Goal: Navigation & Orientation: Find specific page/section

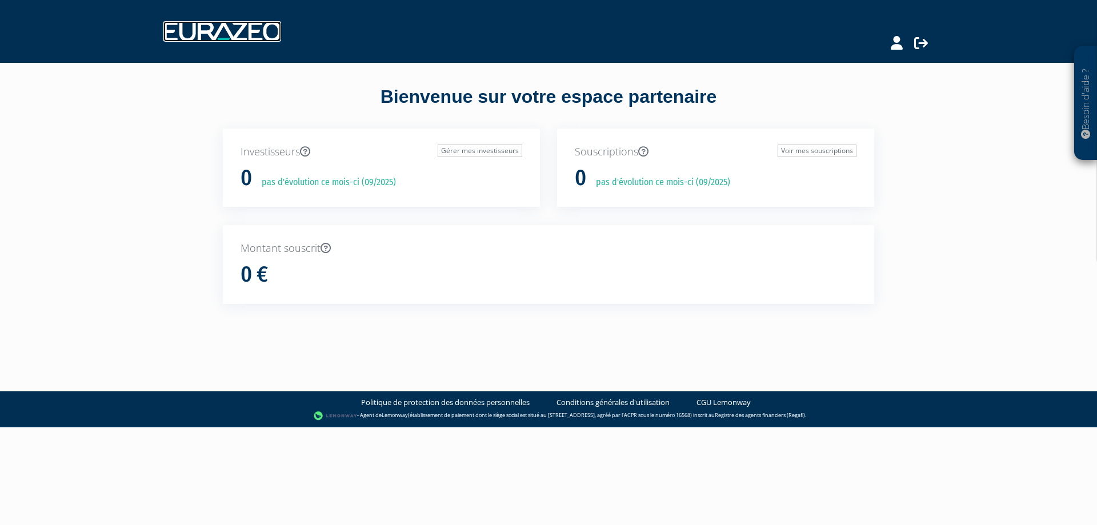
click at [247, 35] on img at bounding box center [222, 31] width 118 height 21
click at [247, 45] on div at bounding box center [549, 31] width 788 height 42
click at [900, 43] on icon at bounding box center [896, 43] width 12 height 14
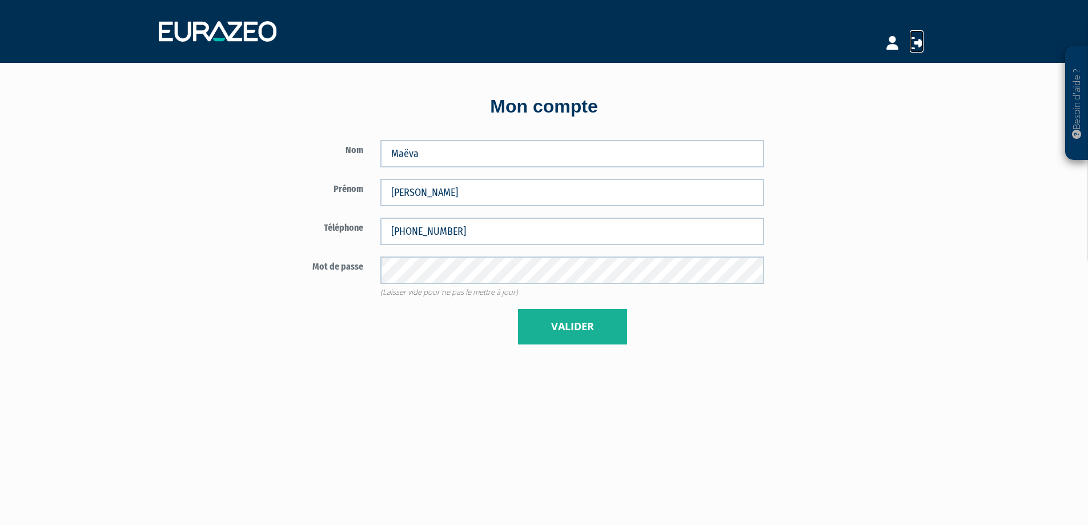
click at [920, 44] on icon at bounding box center [917, 43] width 14 height 14
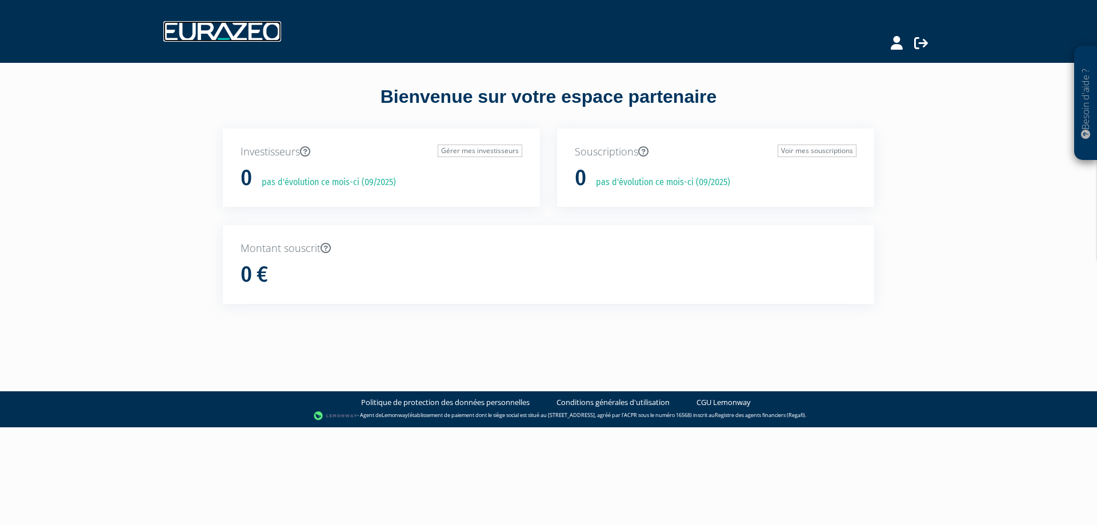
click at [252, 23] on img at bounding box center [222, 31] width 118 height 21
